Goal: Information Seeking & Learning: Learn about a topic

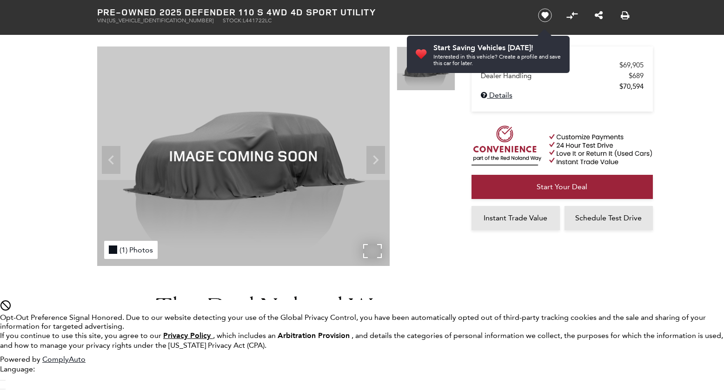
click at [131, 250] on div "(1) Photos" at bounding box center [130, 250] width 53 height 18
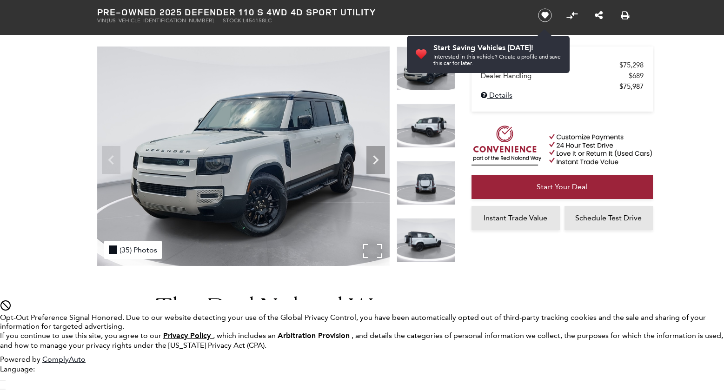
click at [133, 250] on div "(35) Photos" at bounding box center [133, 250] width 58 height 18
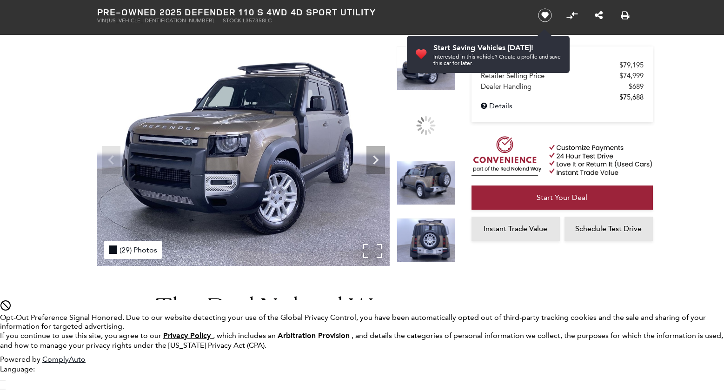
click at [133, 250] on div "(29) Photos" at bounding box center [133, 250] width 58 height 18
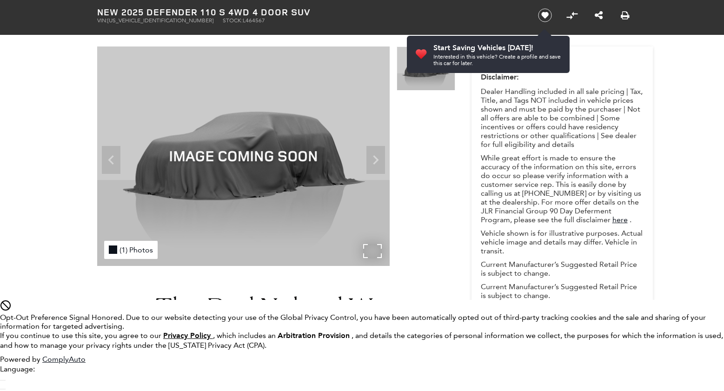
click at [131, 250] on div "(1) Photos" at bounding box center [130, 250] width 53 height 18
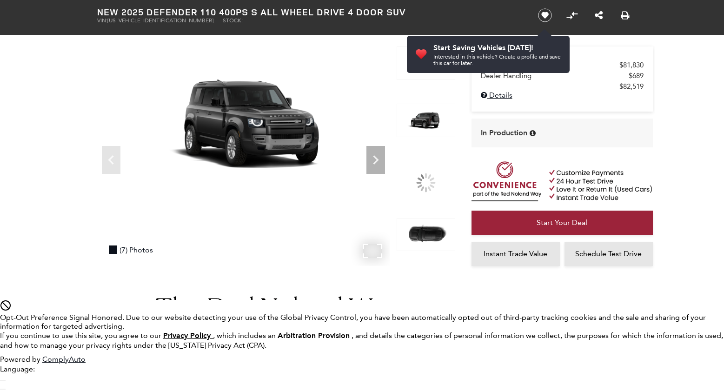
click at [131, 250] on div "(7) Photos" at bounding box center [130, 250] width 53 height 18
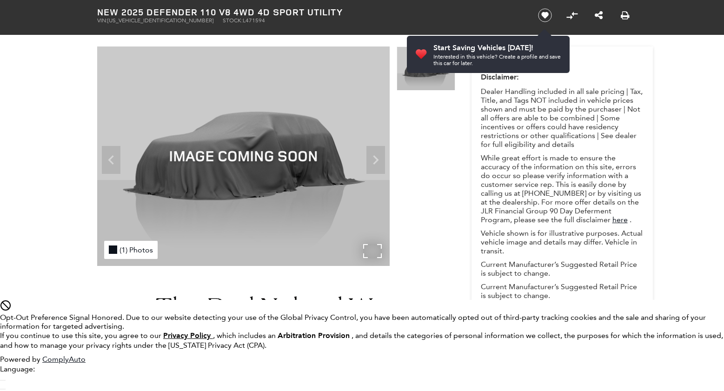
click at [131, 250] on div "(1) Photos" at bounding box center [130, 250] width 53 height 18
